Goal: Obtain resource: Obtain resource

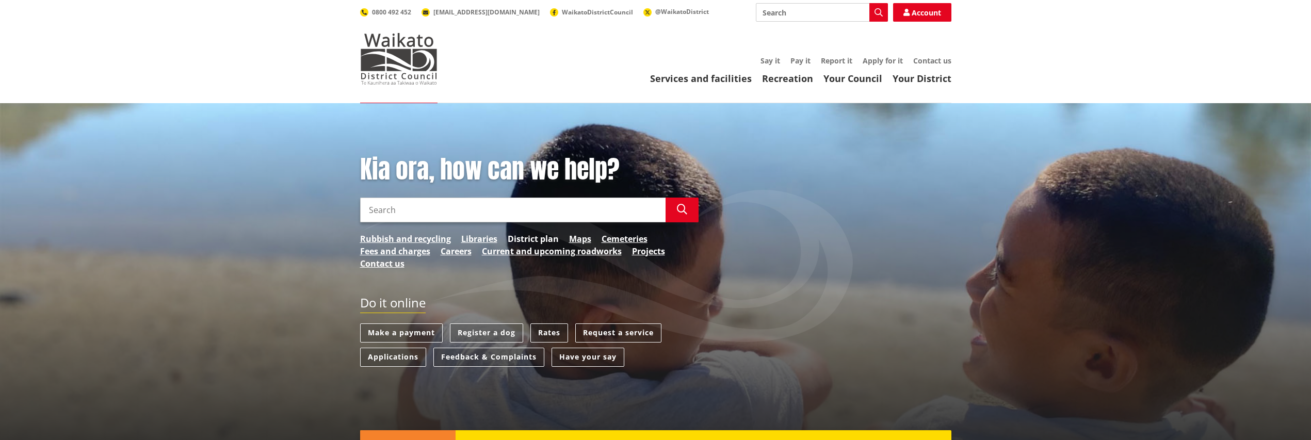
click at [526, 234] on link "District plan" at bounding box center [533, 239] width 51 height 12
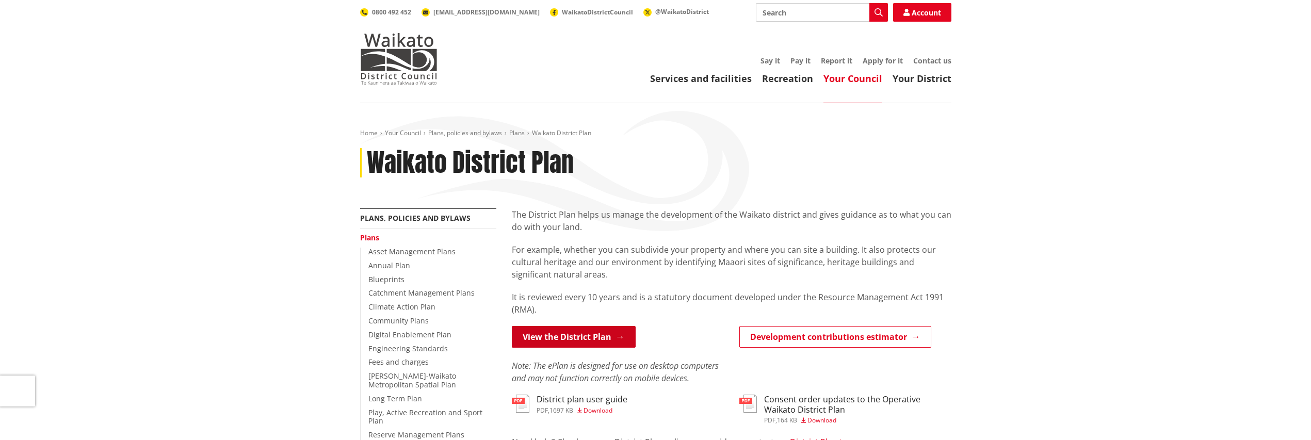
click at [581, 335] on link "View the District Plan" at bounding box center [574, 337] width 124 height 22
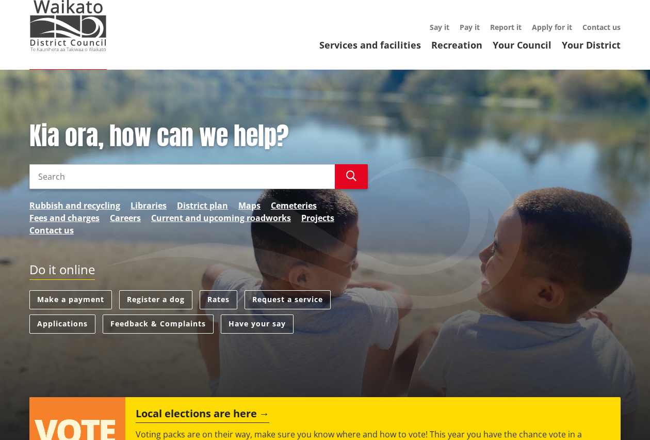
scroll to position [129, 0]
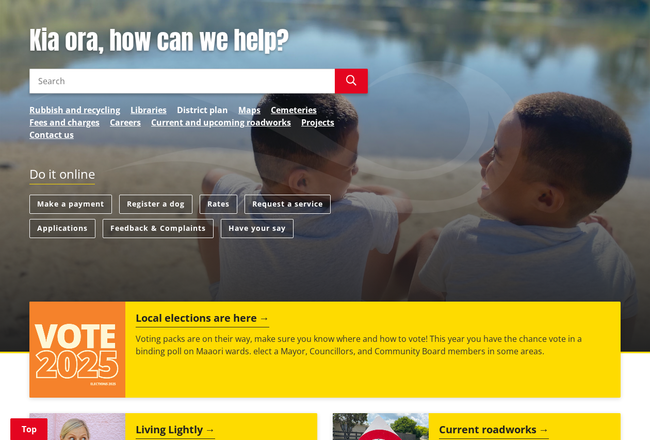
click at [208, 112] on link "District plan" at bounding box center [202, 110] width 51 height 12
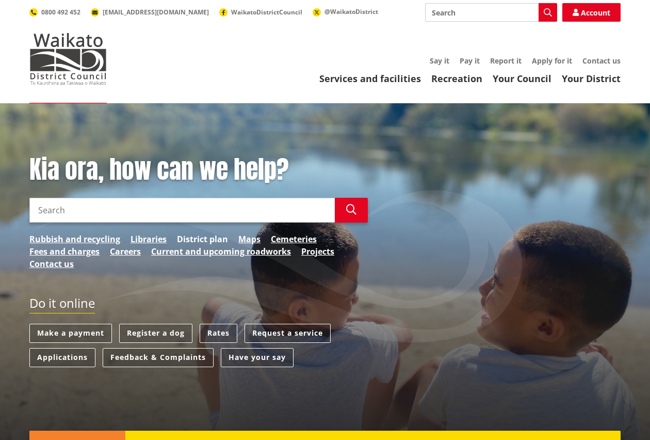
click at [208, 238] on link "District plan" at bounding box center [202, 239] width 51 height 12
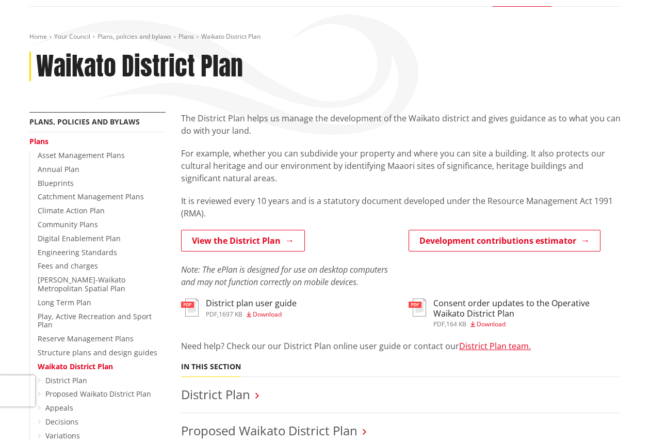
scroll to position [129, 0]
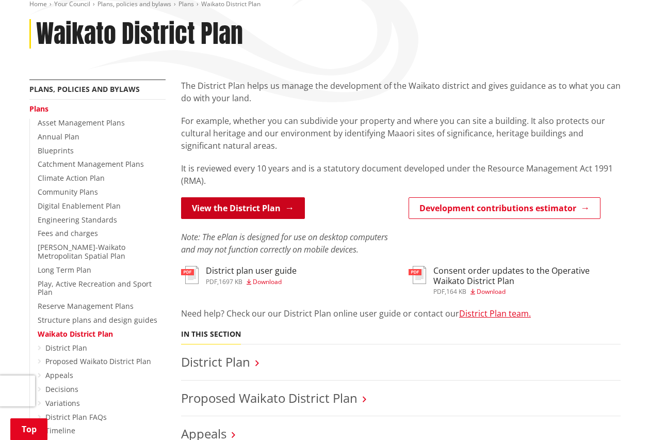
click at [235, 211] on link "View the District Plan" at bounding box center [243, 208] width 124 height 22
